Goal: Information Seeking & Learning: Learn about a topic

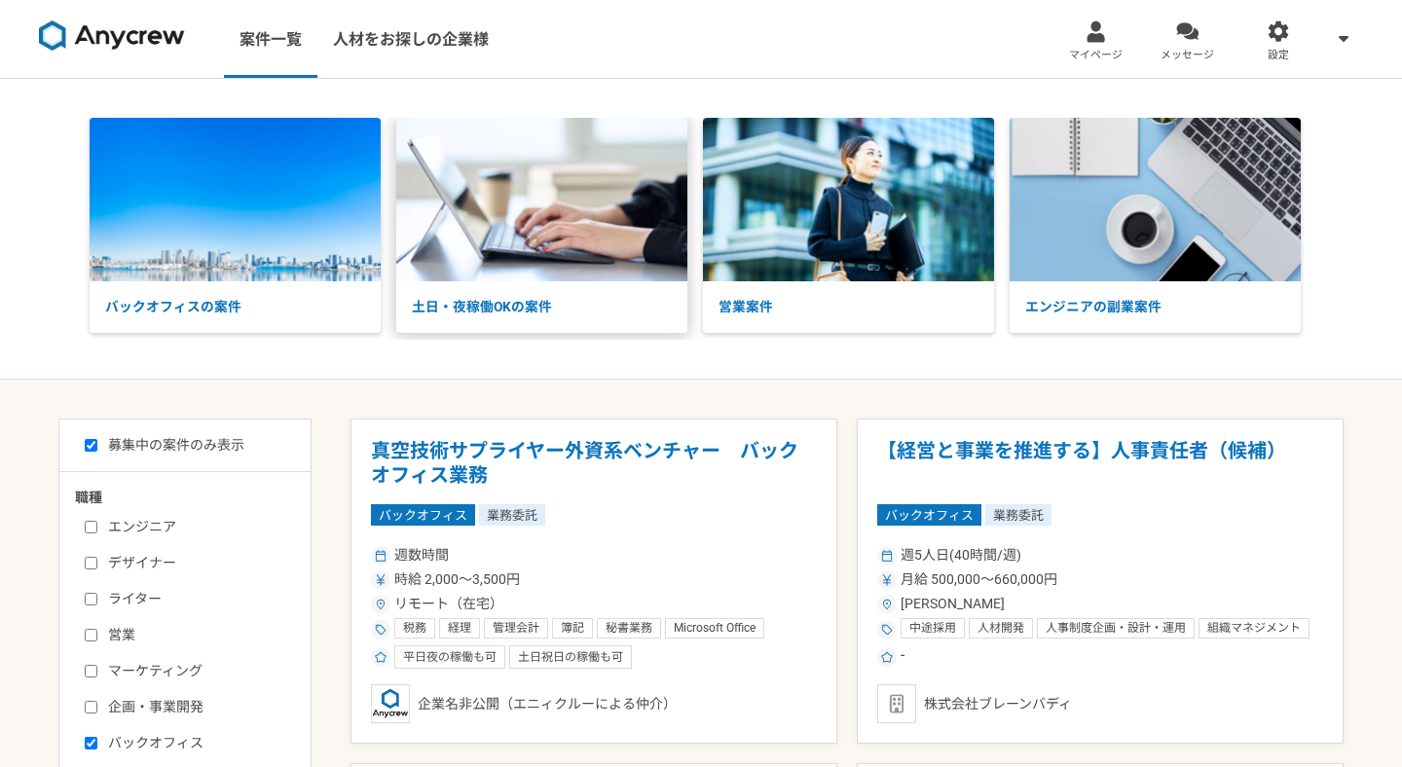
click at [573, 226] on img at bounding box center [541, 200] width 291 height 164
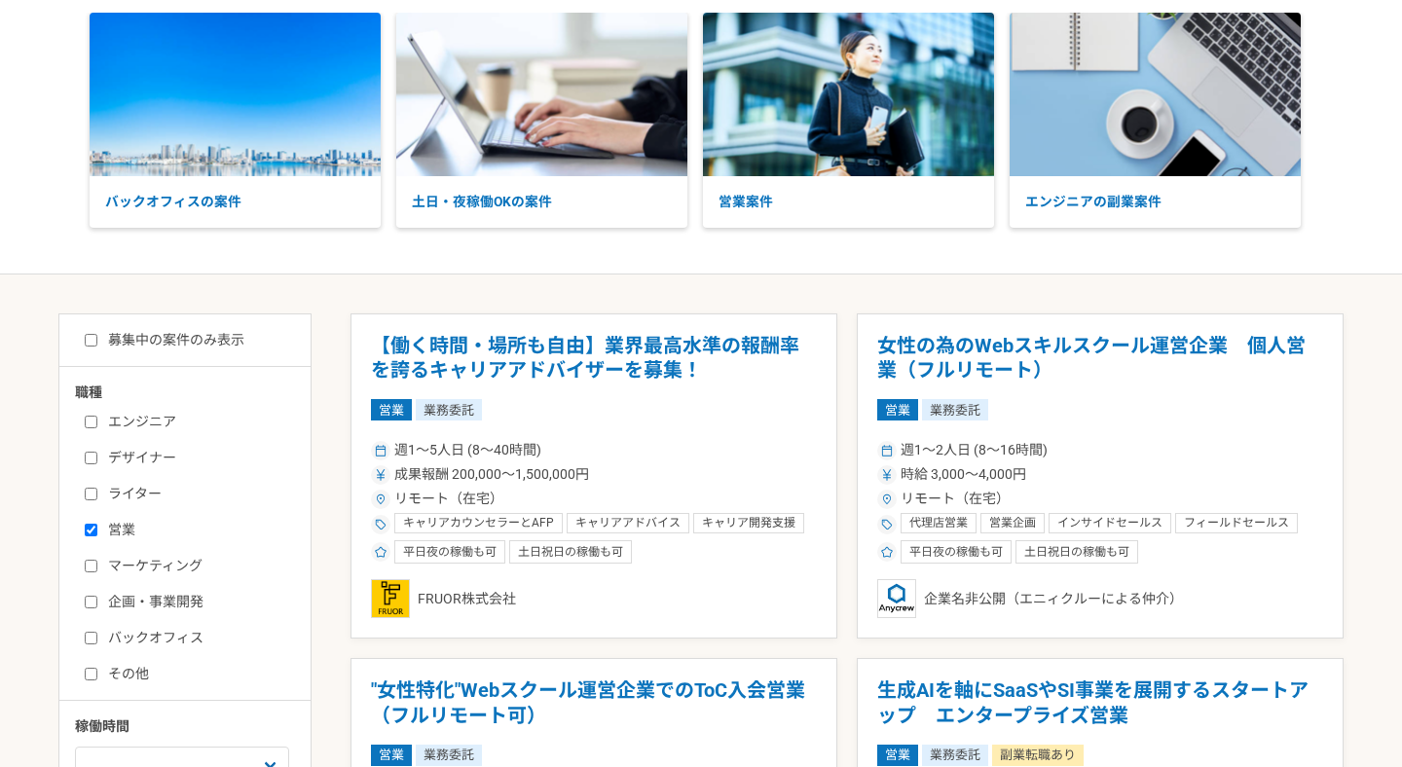
scroll to position [155, 0]
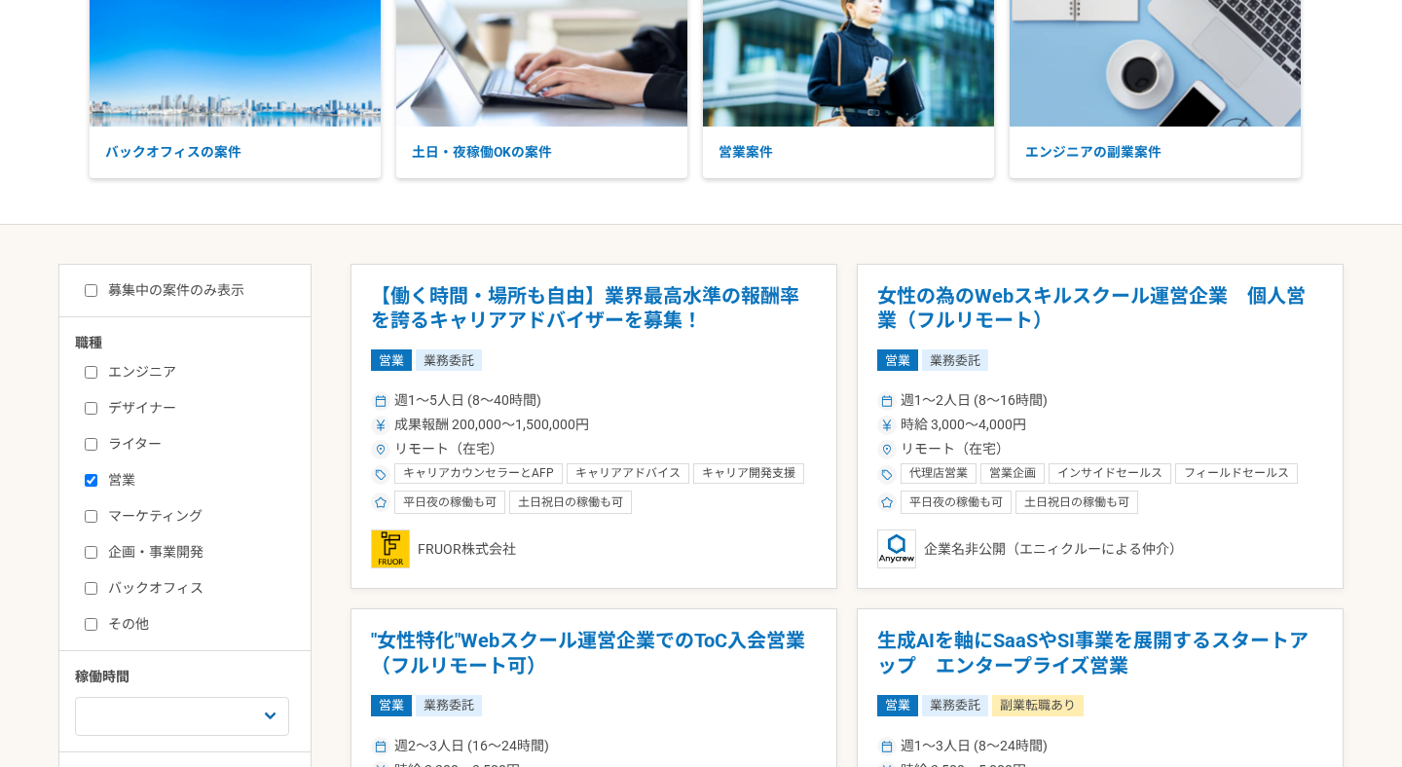
click at [94, 482] on input "営業" at bounding box center [91, 480] width 13 height 13
checkbox input "false"
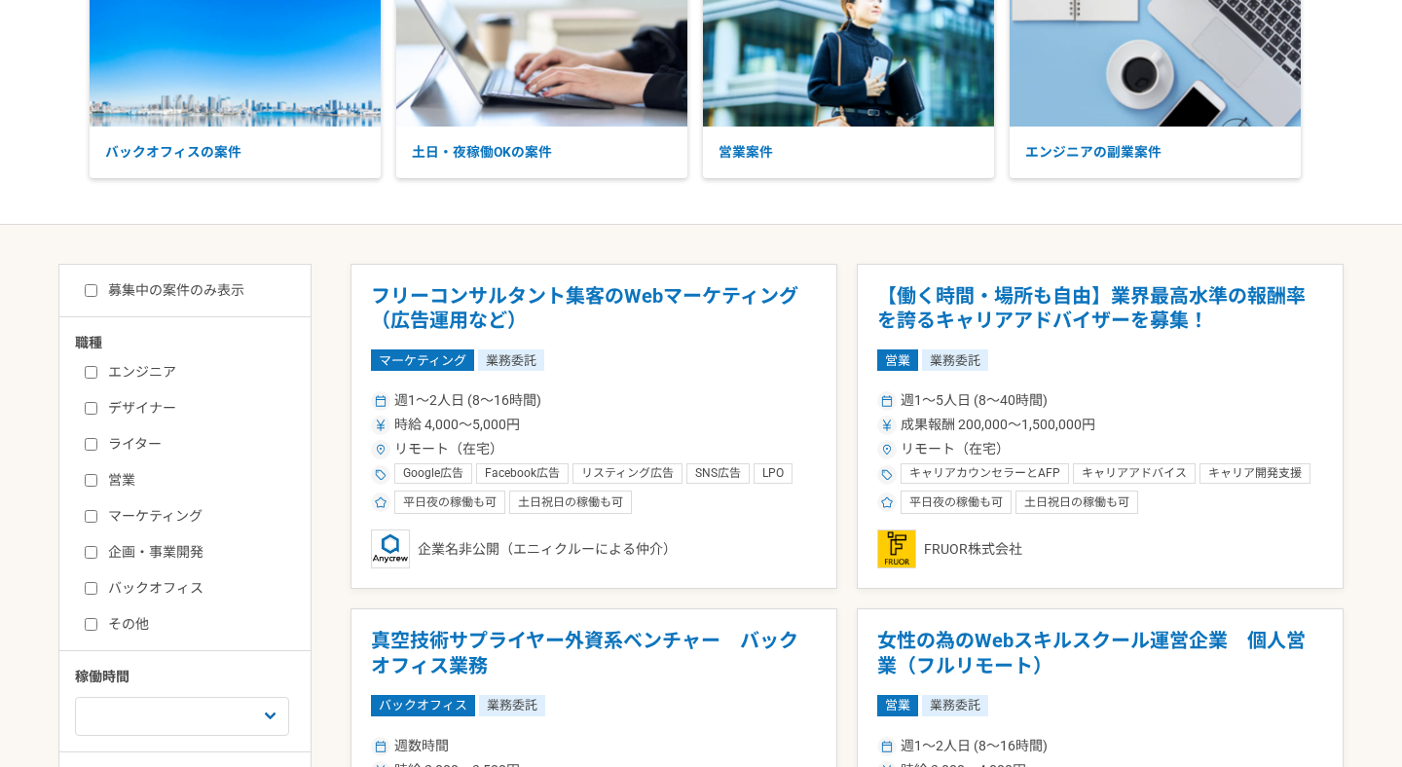
click at [92, 445] on input "ライター" at bounding box center [91, 444] width 13 height 13
checkbox input "true"
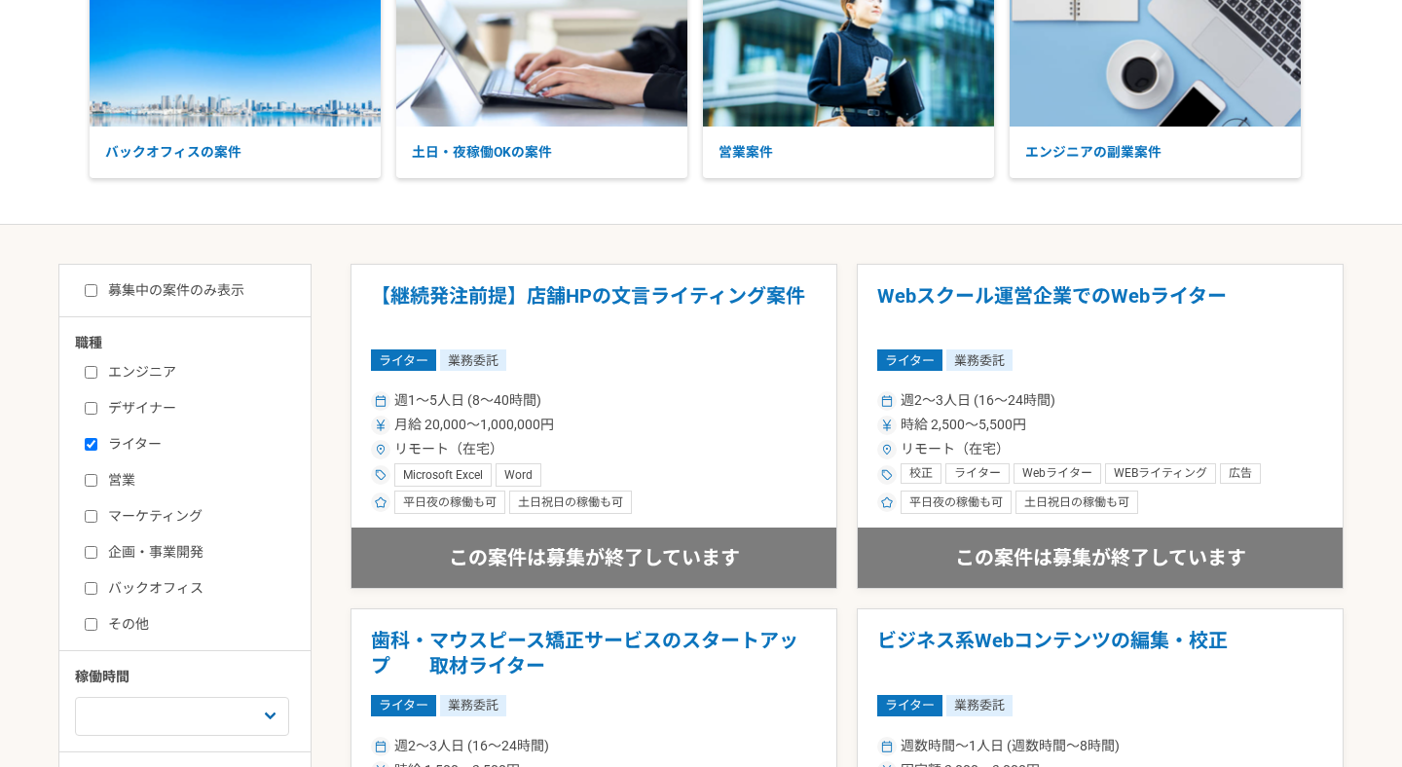
click at [210, 292] on label "募集中の案件のみ表示" at bounding box center [165, 290] width 160 height 20
click at [97, 292] on input "募集中の案件のみ表示" at bounding box center [91, 290] width 13 height 13
checkbox input "true"
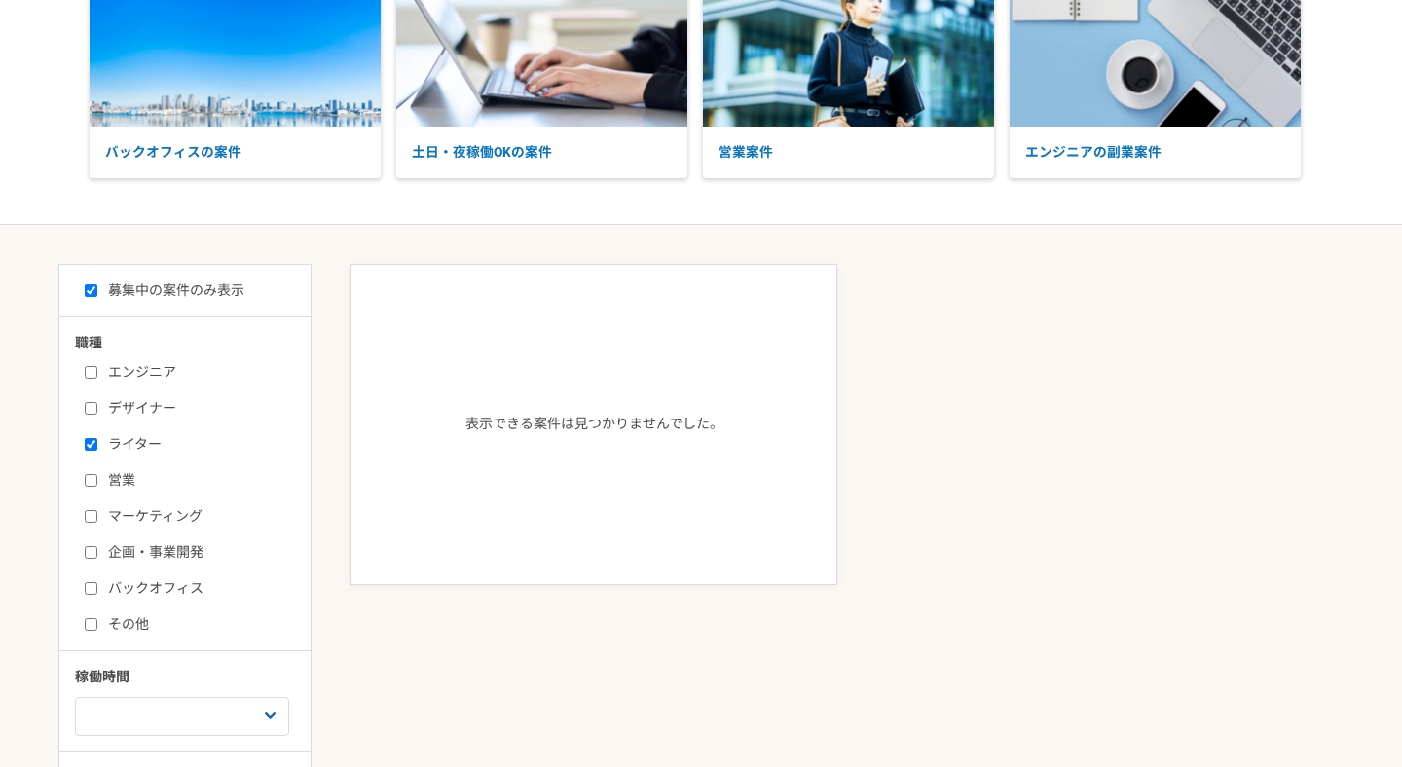
click at [351, 247] on main "募集中の案件のみ表示 職種 エンジニア デザイナー ライター 営業 マーケティング 企画・事業開発 バックオフィス その他 稼働時間 週1人日（8時間）以下 …" at bounding box center [701, 595] width 1402 height 740
